Goal: Obtain resource: Download file/media

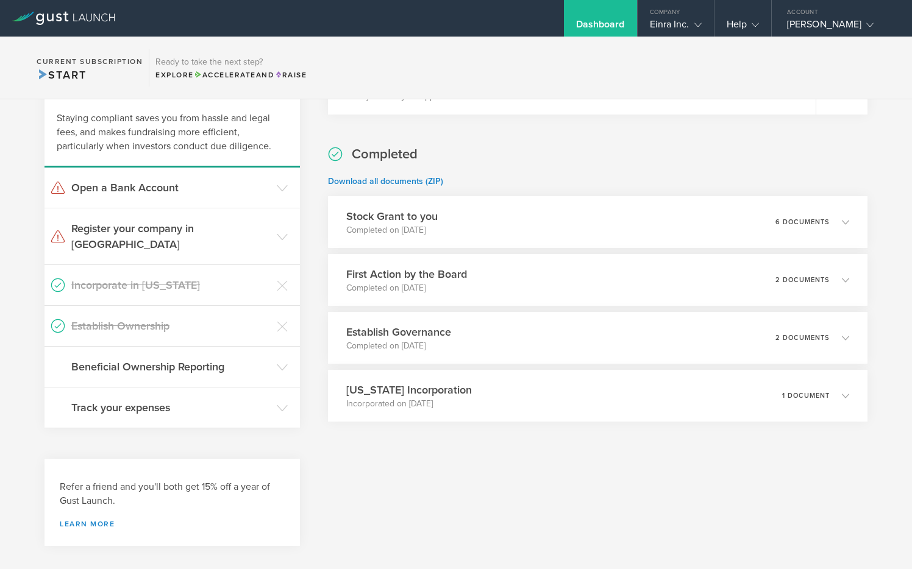
scroll to position [270, 0]
click at [185, 225] on h3 "Register your company in VA" at bounding box center [170, 238] width 199 height 32
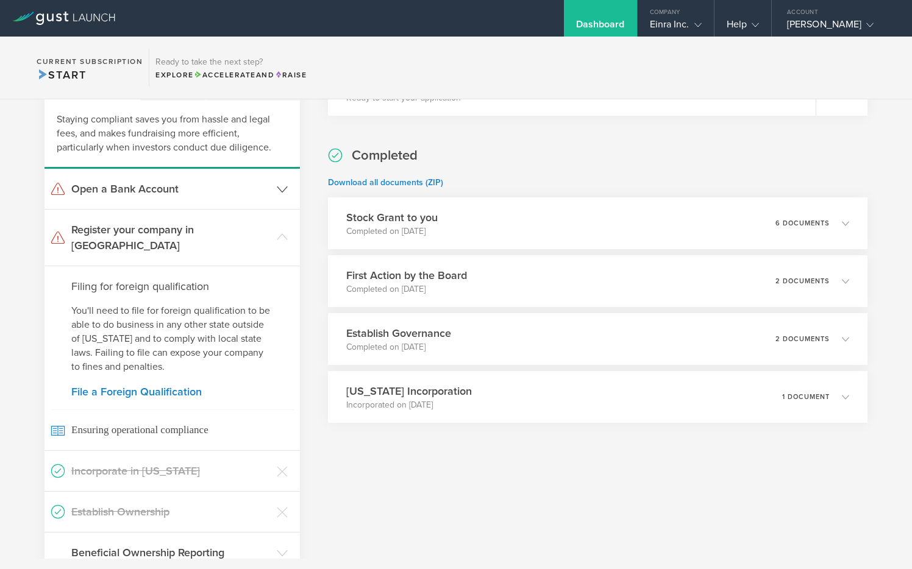
click at [285, 188] on icon at bounding box center [282, 189] width 11 height 11
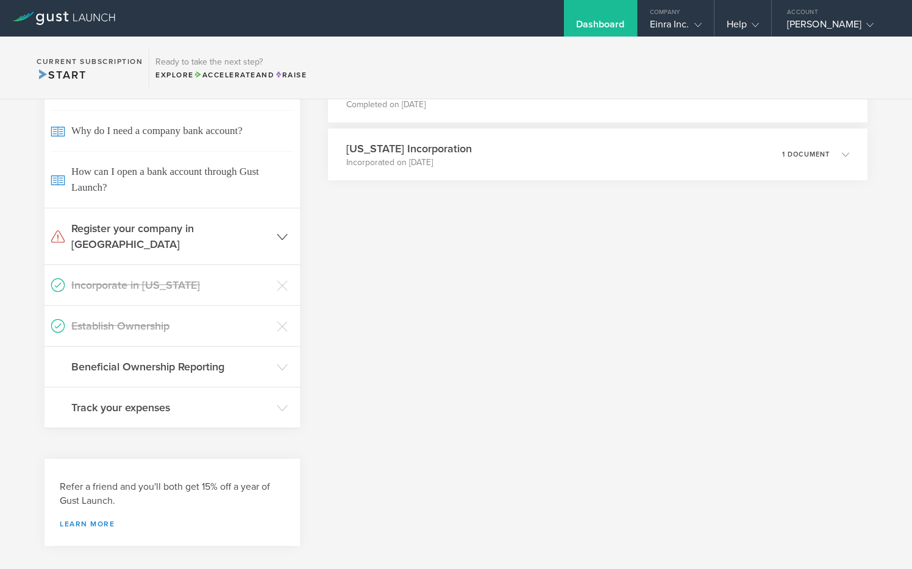
scroll to position [512, 0]
click at [283, 281] on icon at bounding box center [282, 286] width 11 height 11
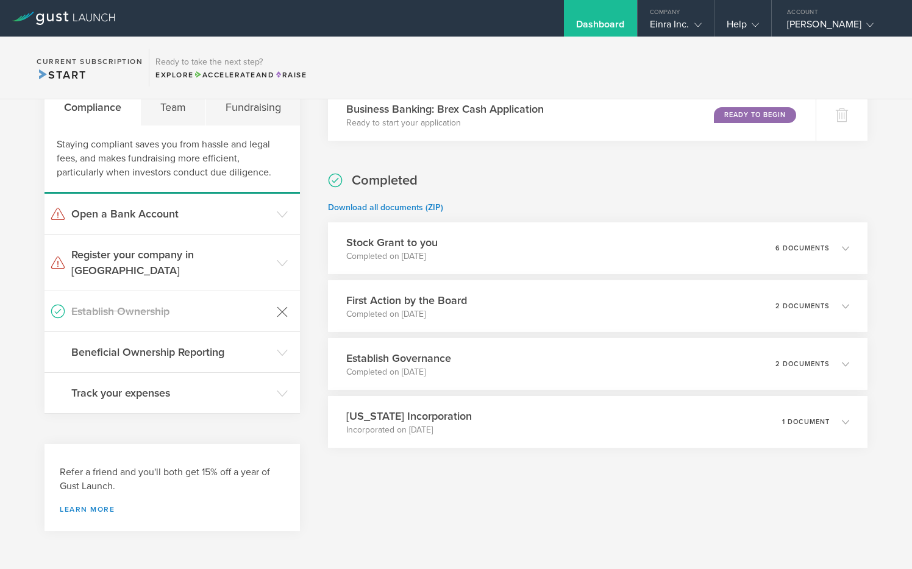
scroll to position [229, 0]
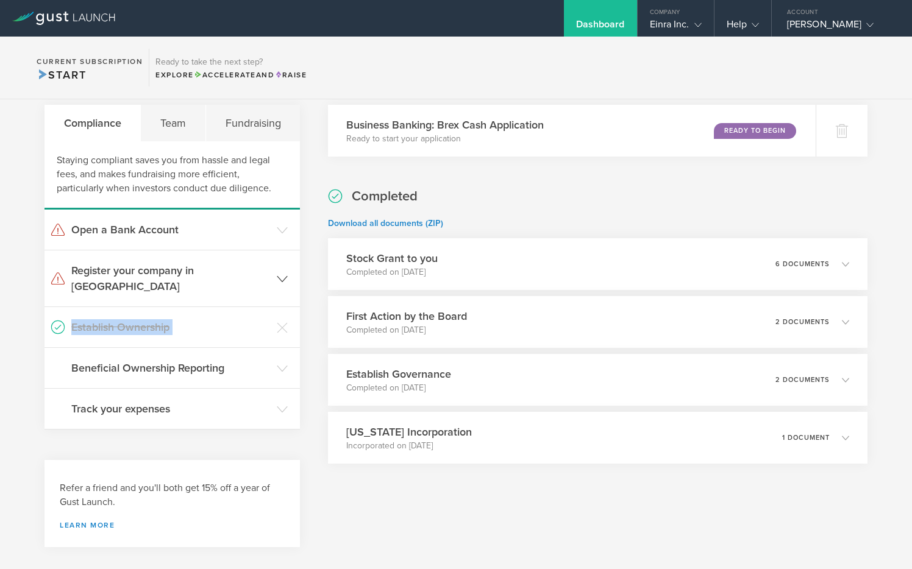
click at [282, 268] on ul "Open a Bank Account Dismiss I already have a bank account Dismiss I don't need …" at bounding box center [171, 320] width 255 height 220
click at [411, 261] on h3 "Stock Grant to you" at bounding box center [387, 258] width 93 height 16
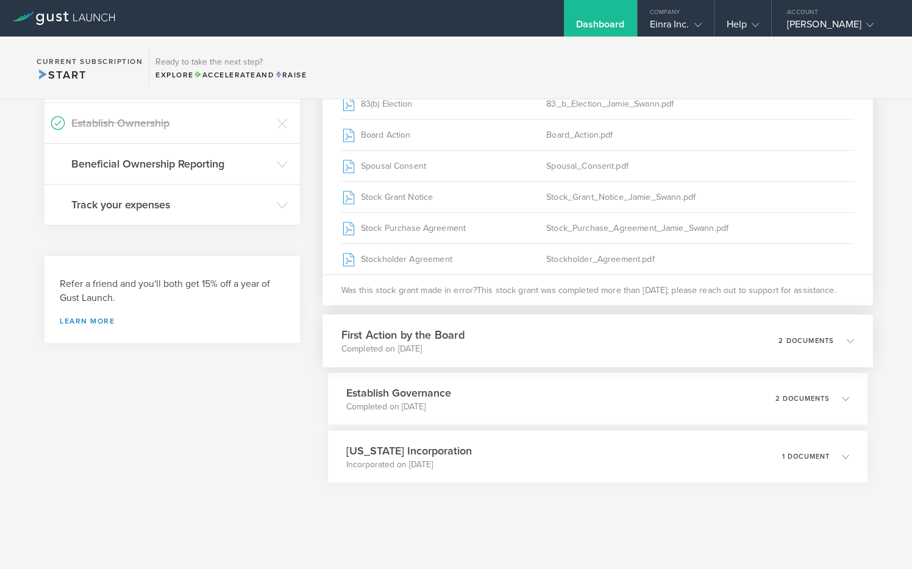
click at [432, 341] on h3 "First Action by the Board" at bounding box center [402, 335] width 123 height 16
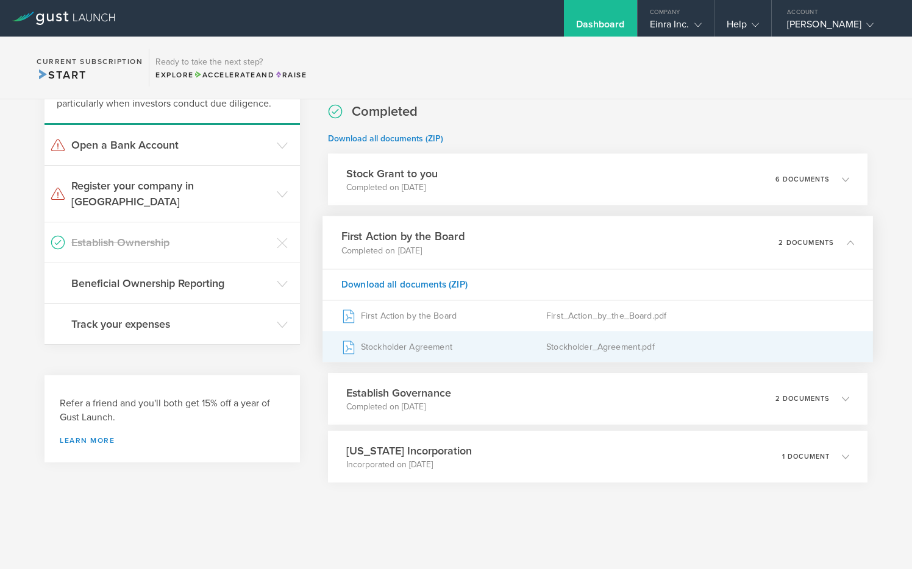
scroll to position [314, 0]
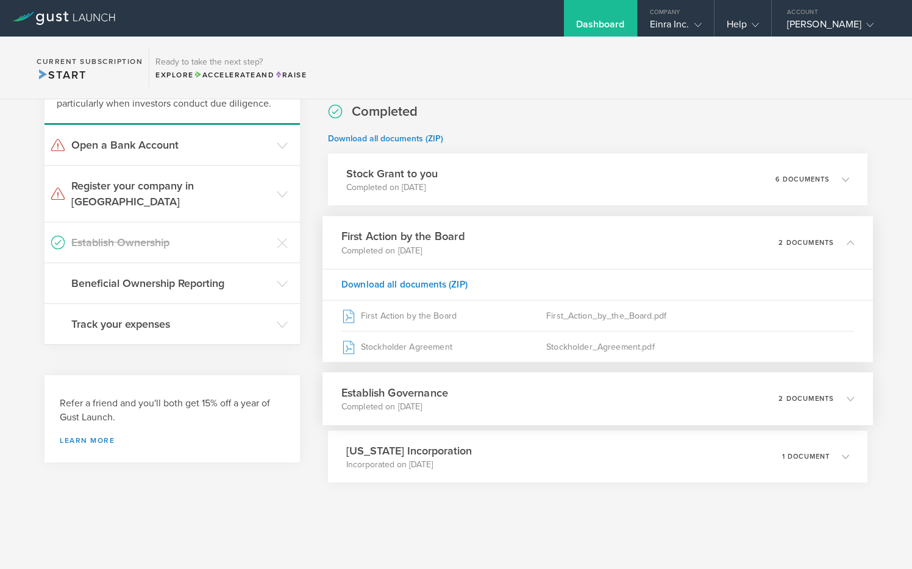
click at [416, 408] on p "Completed on Aug 7, 2025" at bounding box center [394, 407] width 107 height 12
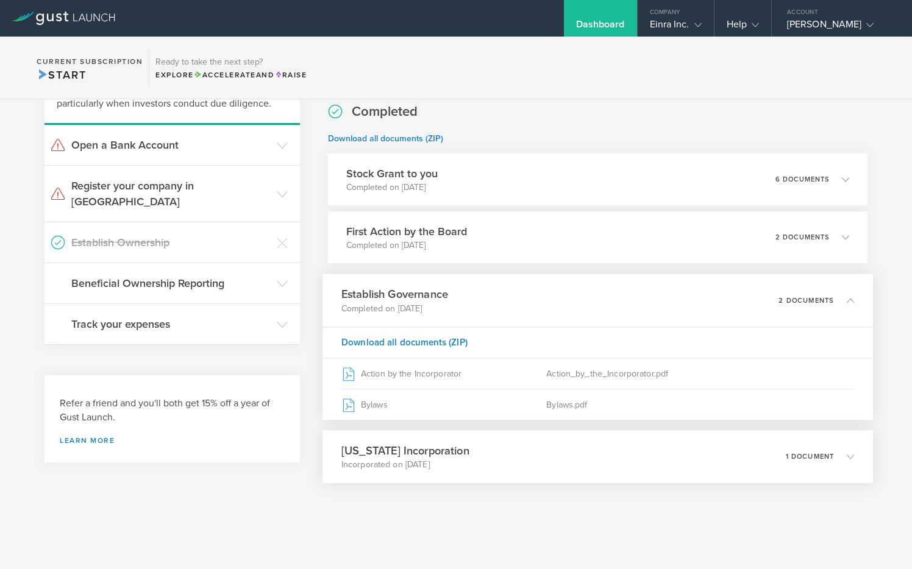
click at [408, 455] on h3 "Delaware Incorporation" at bounding box center [405, 451] width 128 height 16
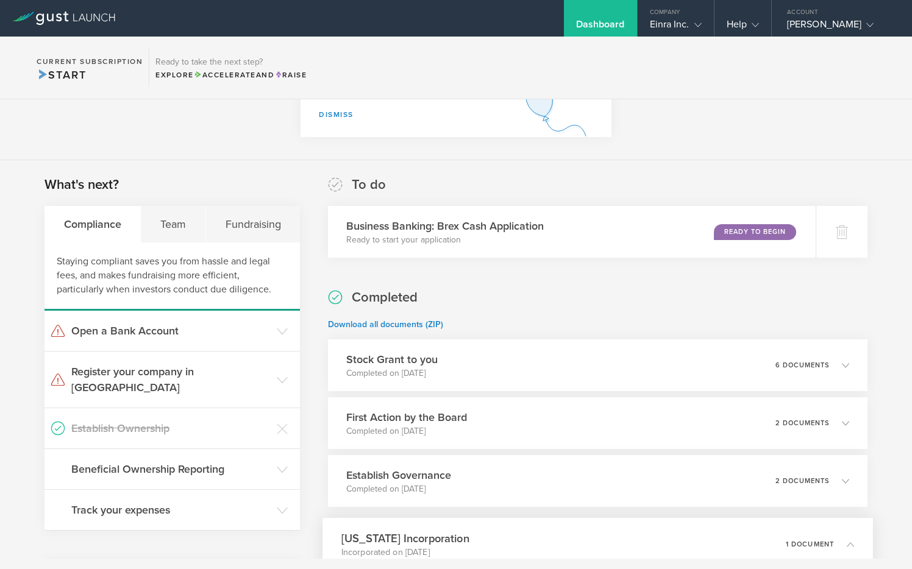
scroll to position [166, 0]
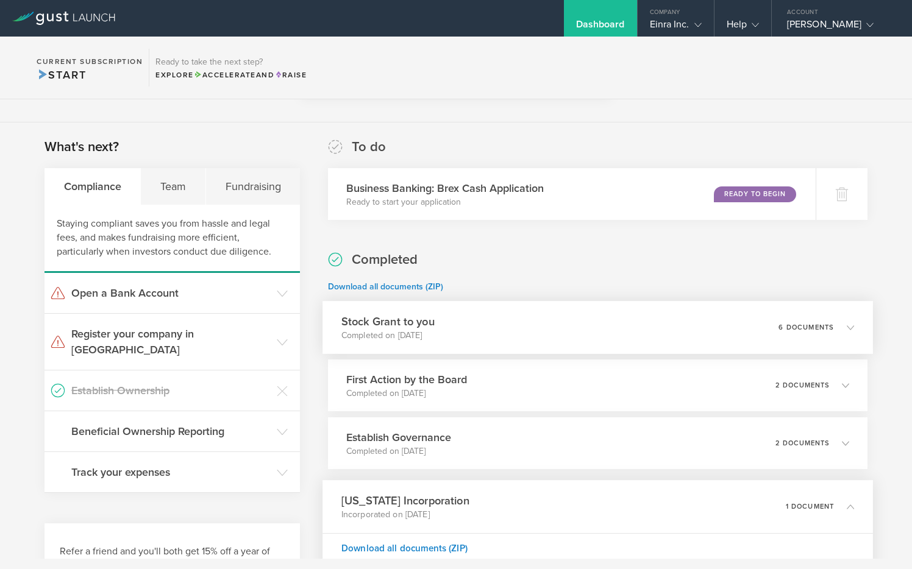
click at [421, 335] on p "Completed on Aug 8, 2025" at bounding box center [387, 336] width 93 height 12
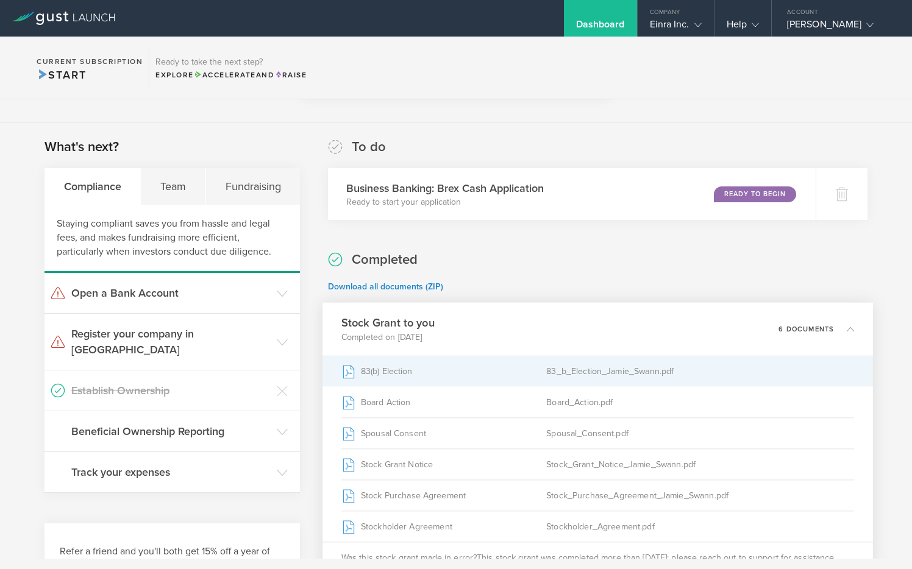
click at [393, 368] on div "83(b) Election" at bounding box center [443, 371] width 205 height 30
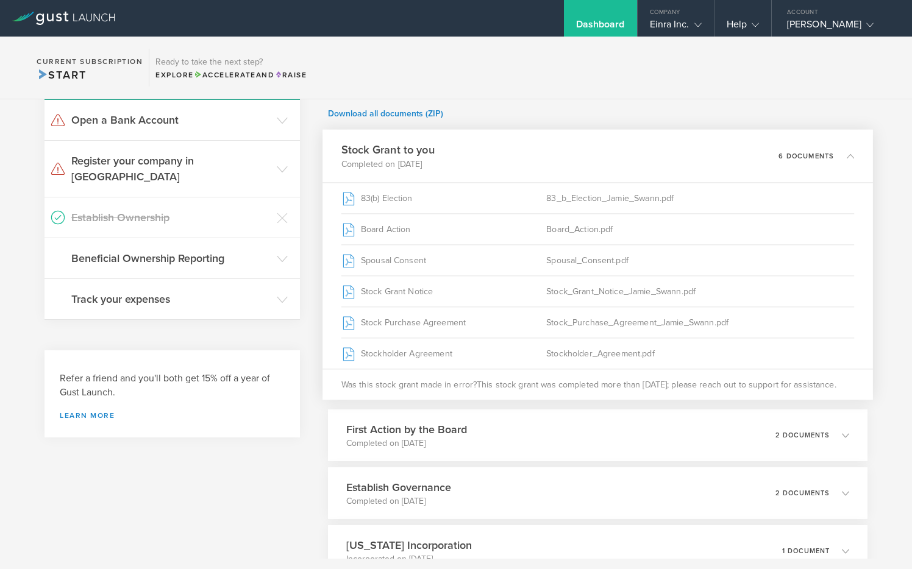
scroll to position [348, 0]
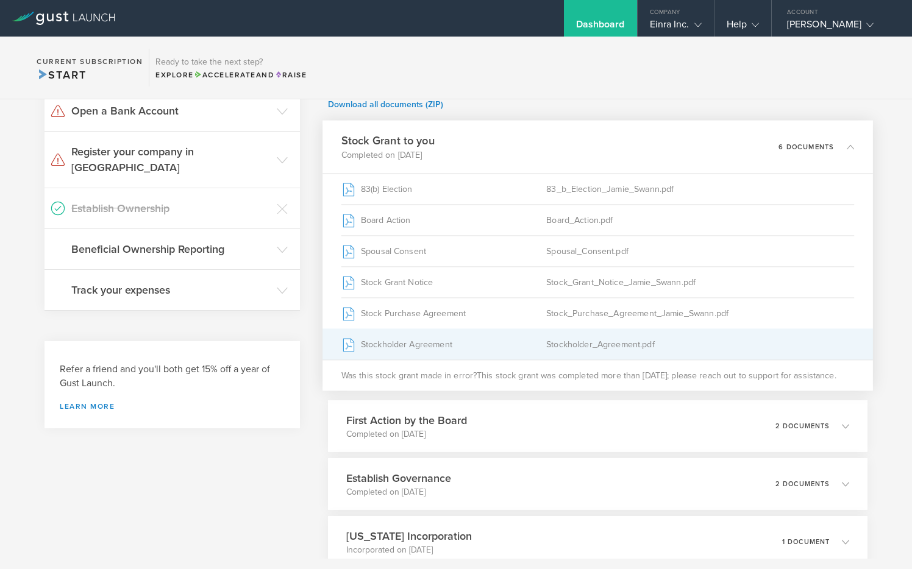
click at [402, 349] on div "Stockholder Agreement" at bounding box center [443, 344] width 205 height 30
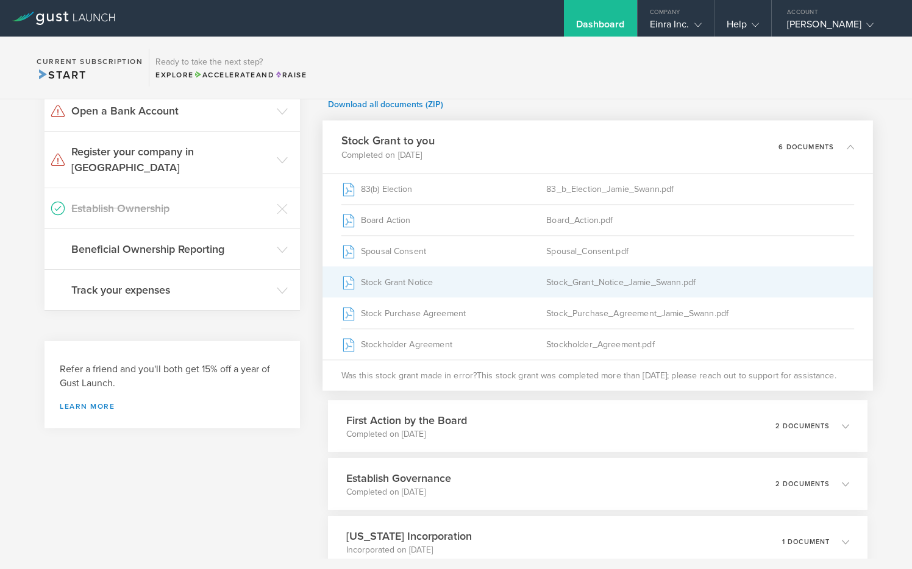
click at [393, 283] on div "Stock Grant Notice" at bounding box center [443, 282] width 205 height 30
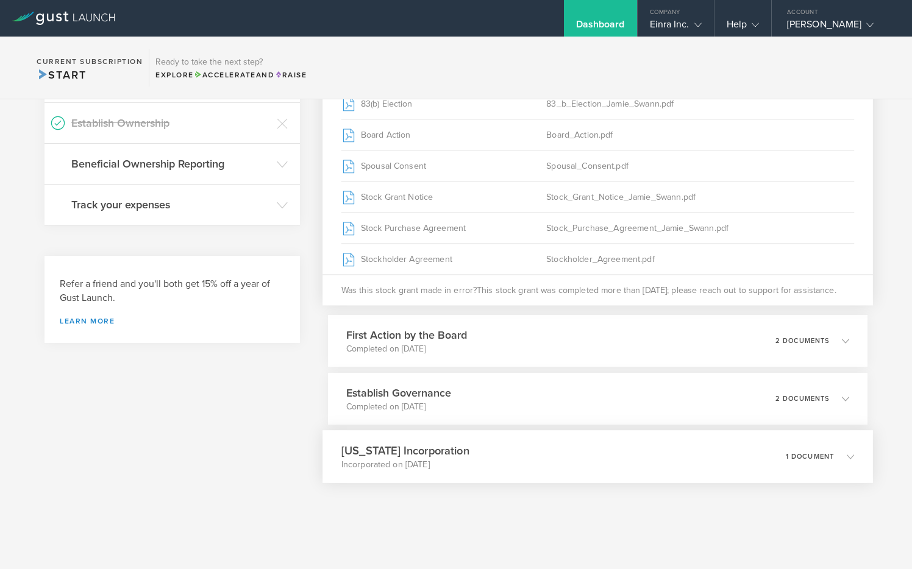
click at [416, 432] on div "Delaware Incorporation Incorporated on Aug 4, 2025 1 document" at bounding box center [597, 456] width 550 height 53
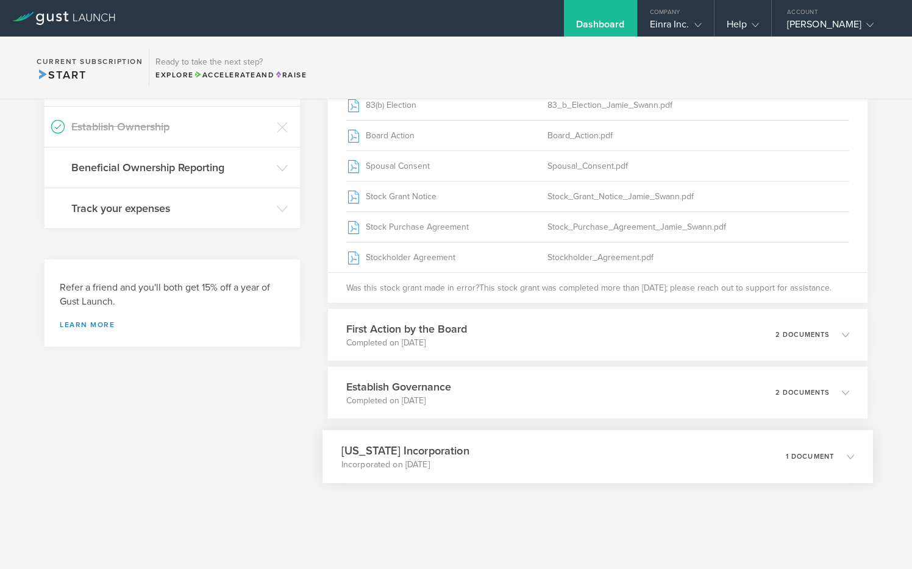
scroll to position [229, 0]
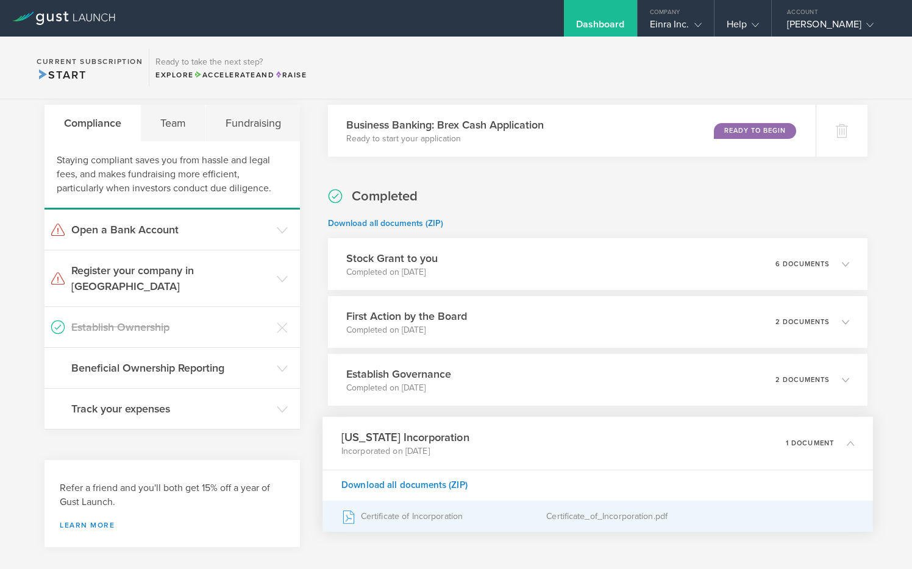
click at [408, 516] on div "Certificate of Incorporation" at bounding box center [443, 517] width 205 height 30
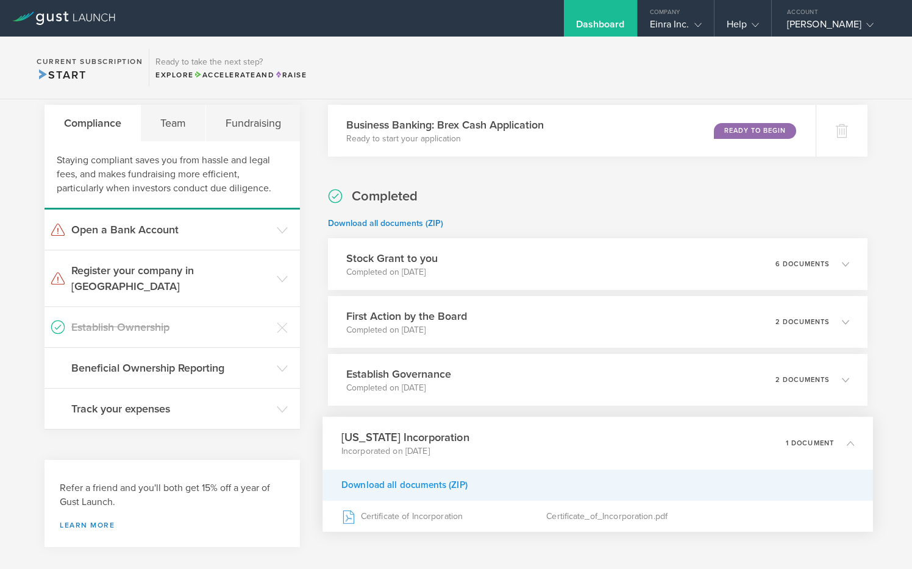
click at [408, 485] on div "Download all documents (ZIP)" at bounding box center [597, 485] width 550 height 31
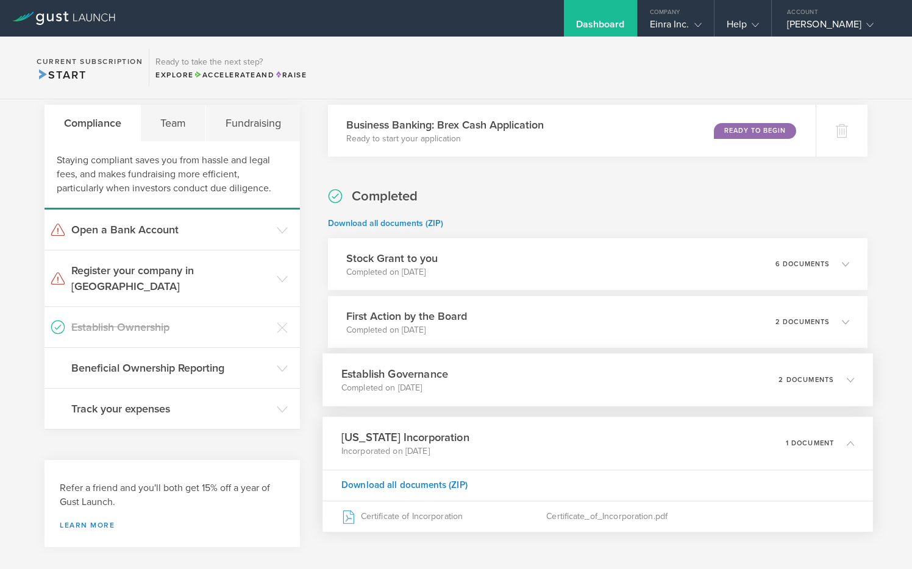
click at [383, 377] on h3 "Establish Governance" at bounding box center [394, 374] width 107 height 16
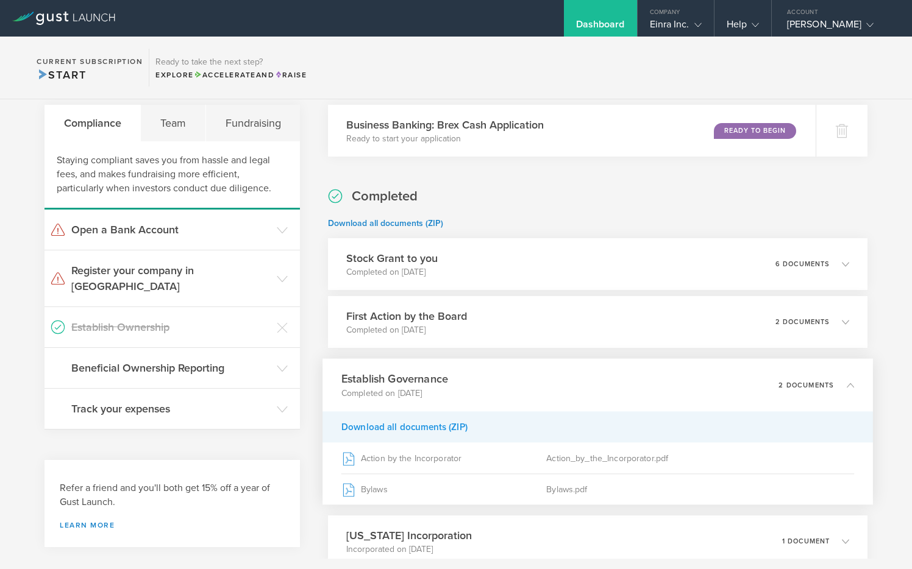
click at [410, 421] on div "Download all documents (ZIP)" at bounding box center [597, 426] width 550 height 31
